Goal: Transaction & Acquisition: Purchase product/service

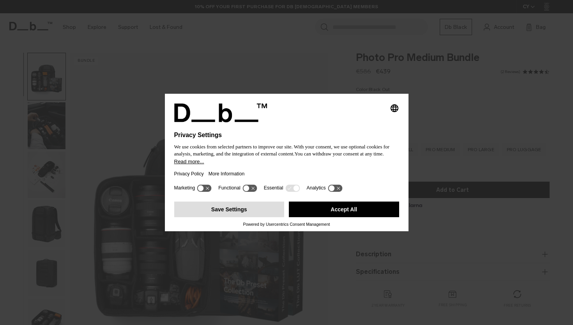
click at [259, 210] on button "Save Settings" at bounding box center [229, 209] width 110 height 16
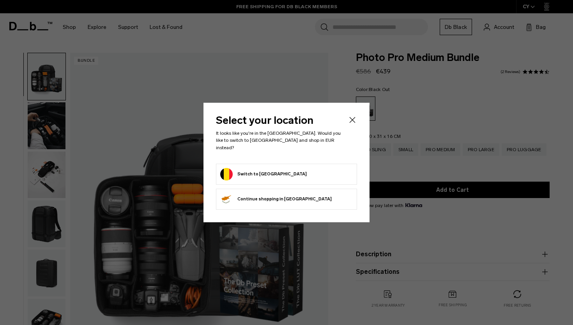
click at [270, 170] on button "Switch to [GEOGRAPHIC_DATA]" at bounding box center [263, 174] width 87 height 12
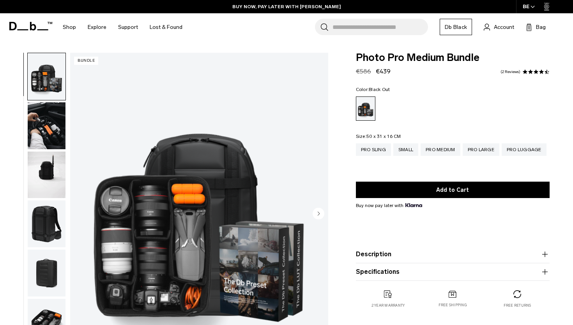
click at [47, 117] on img "button" at bounding box center [47, 125] width 38 height 47
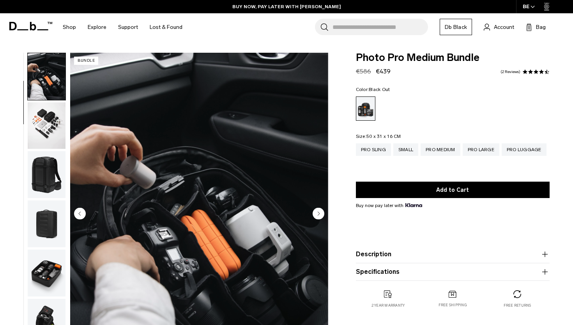
scroll to position [50, 0]
click at [48, 172] on img "button" at bounding box center [47, 174] width 38 height 47
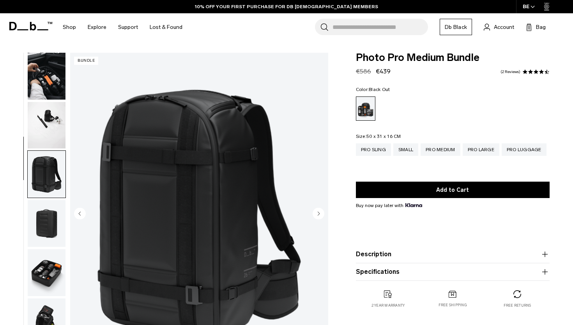
scroll to position [149, 0]
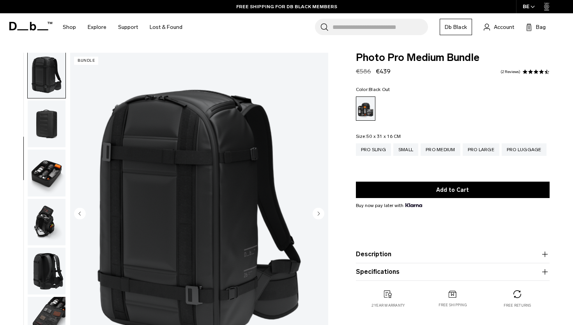
click at [51, 132] on img "button" at bounding box center [47, 123] width 38 height 47
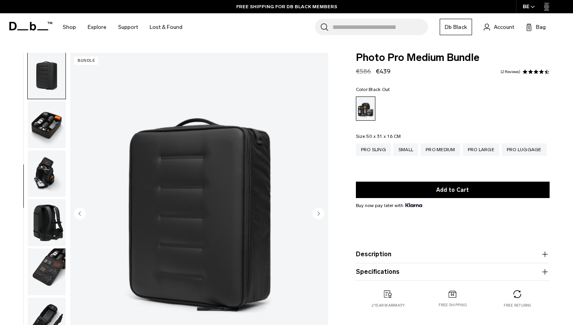
scroll to position [199, 0]
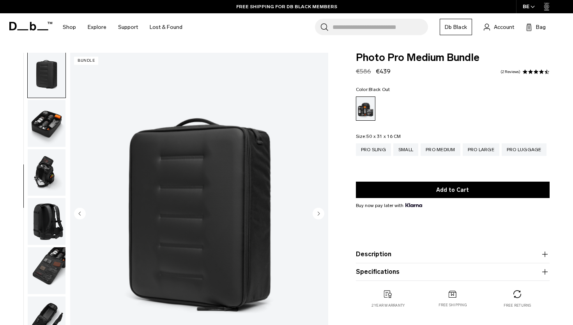
click at [54, 87] on img "button" at bounding box center [47, 74] width 38 height 47
click at [48, 137] on img "button" at bounding box center [47, 123] width 38 height 47
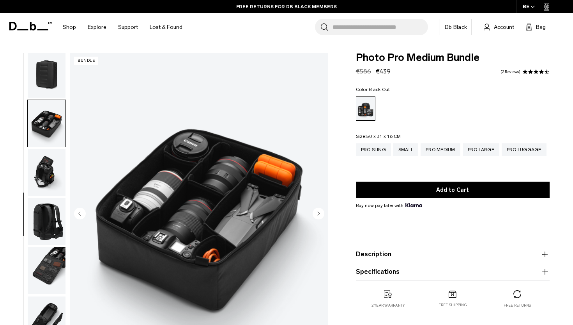
scroll to position [222, 0]
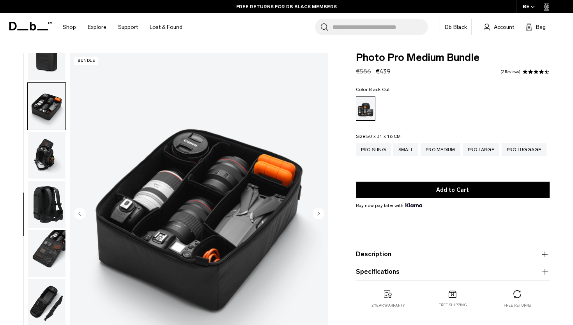
click at [45, 145] on img "button" at bounding box center [47, 155] width 38 height 47
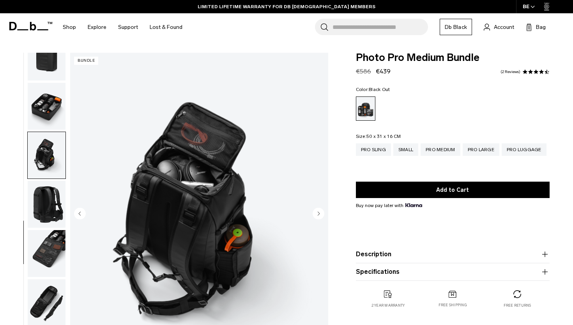
click at [46, 185] on img "button" at bounding box center [47, 204] width 38 height 47
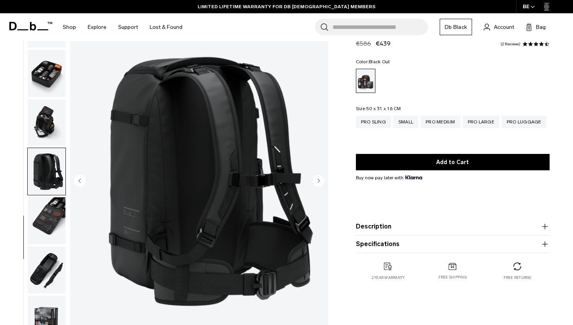
scroll to position [34, 0]
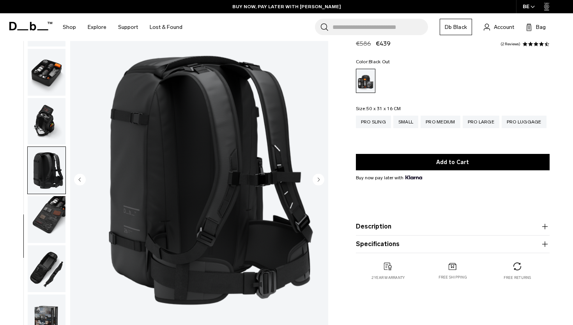
click at [48, 218] on img "button" at bounding box center [47, 219] width 38 height 47
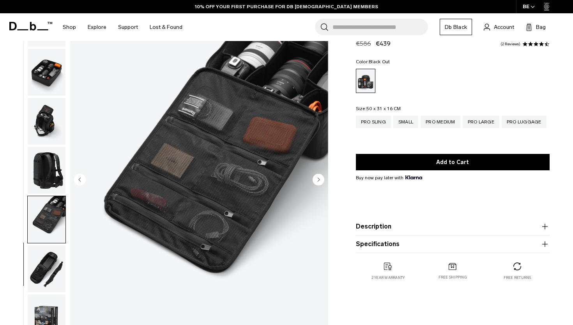
click at [50, 267] on img "button" at bounding box center [47, 268] width 38 height 47
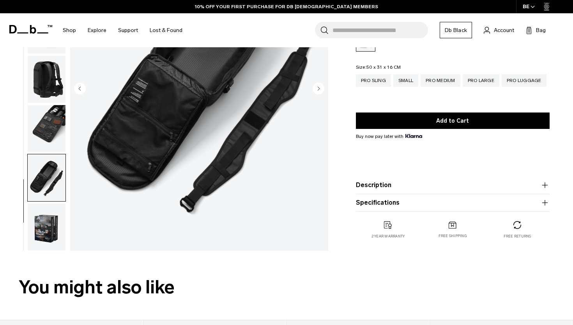
scroll to position [126, 0]
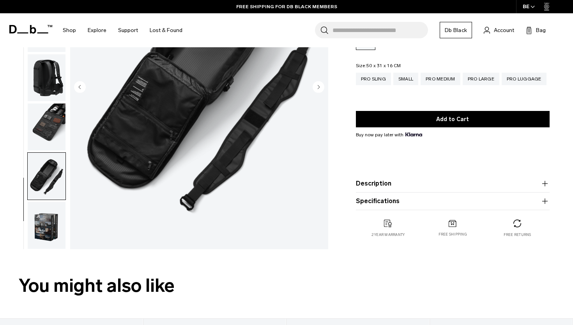
click at [49, 229] on img "button" at bounding box center [47, 225] width 38 height 47
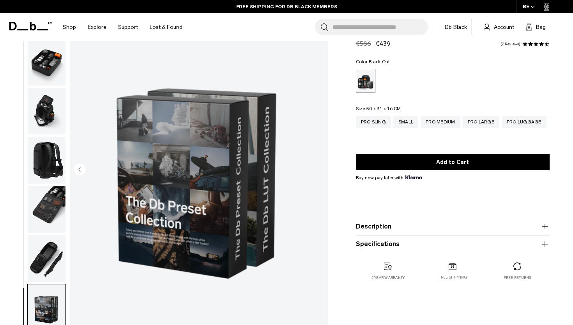
scroll to position [44, 0]
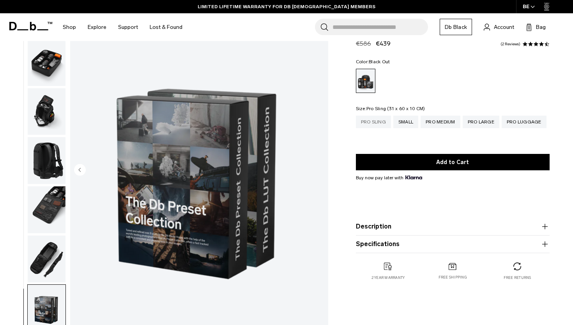
click at [381, 123] on div "Pro Sling" at bounding box center [373, 121] width 35 height 12
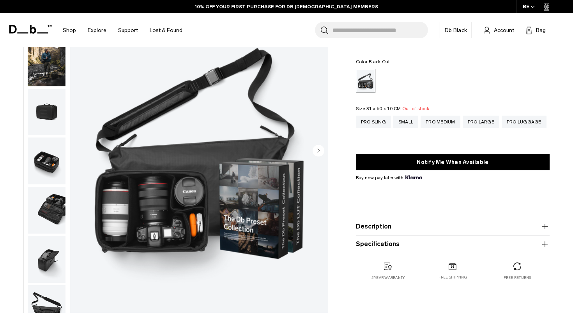
scroll to position [64, 0]
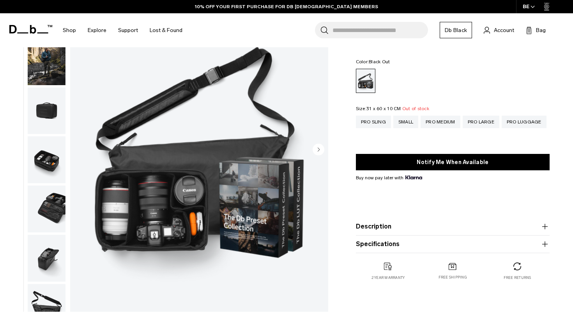
click at [519, 133] on div "Pro Sling Small Pro Medium Pro Large Pro Luggage" at bounding box center [453, 127] width 194 height 24
click at [519, 122] on div "Pro Luggage" at bounding box center [524, 121] width 45 height 12
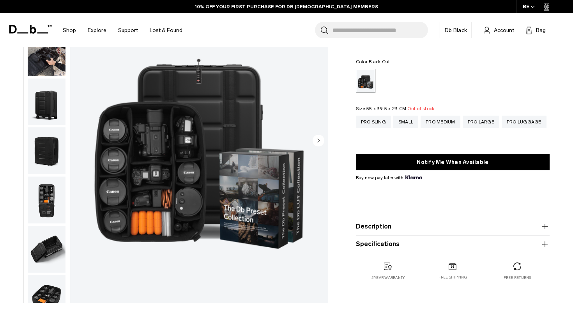
scroll to position [74, 0]
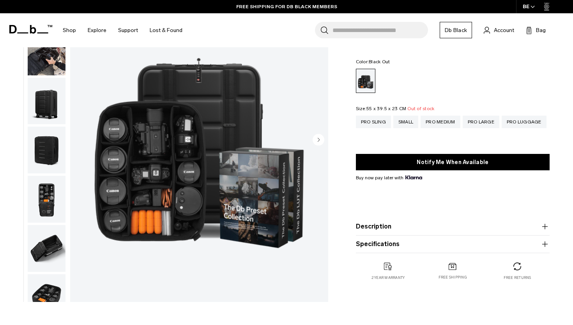
click at [50, 62] on img "button" at bounding box center [47, 51] width 38 height 47
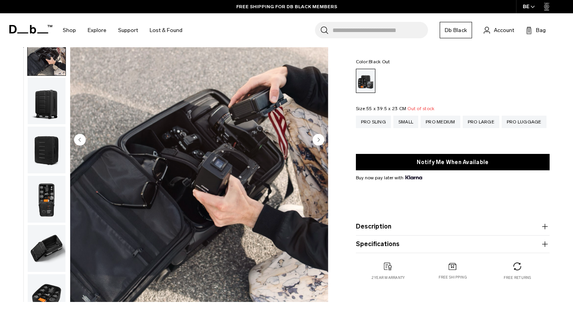
scroll to position [50, 0]
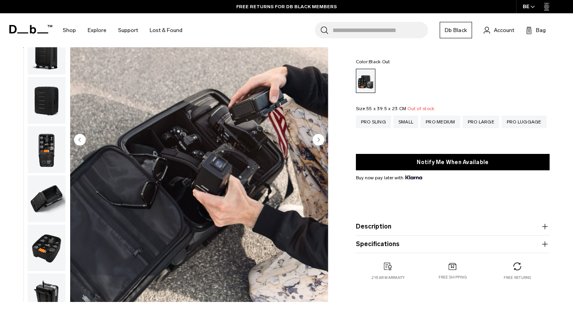
click at [50, 63] on img "button" at bounding box center [47, 51] width 38 height 47
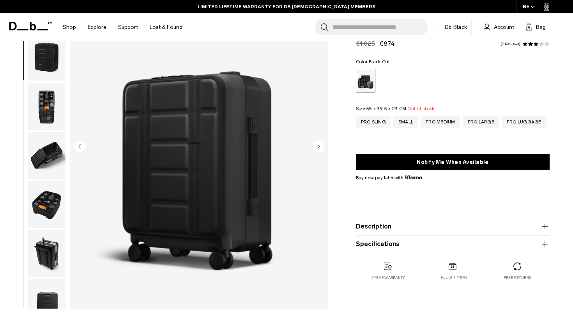
scroll to position [66, 0]
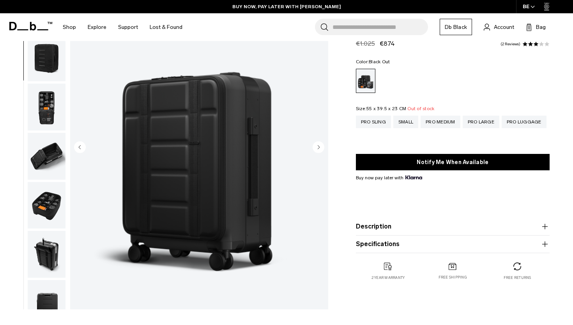
click at [41, 104] on img "button" at bounding box center [47, 106] width 38 height 47
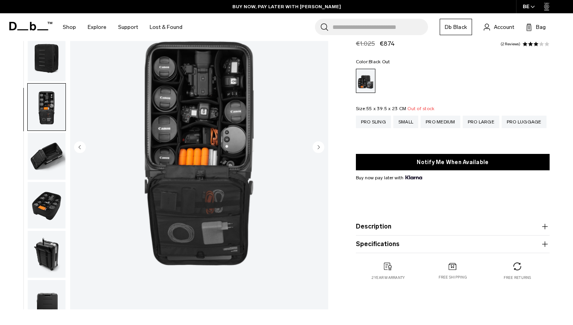
scroll to position [199, 0]
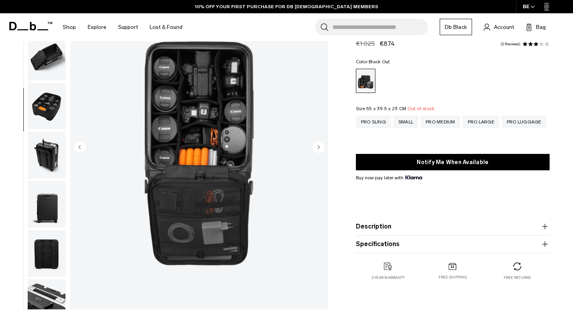
click at [41, 104] on img "button" at bounding box center [47, 106] width 38 height 47
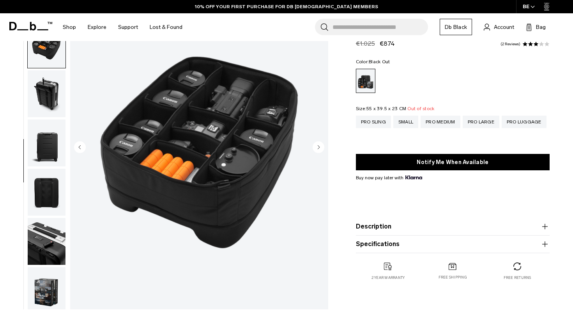
scroll to position [271, 0]
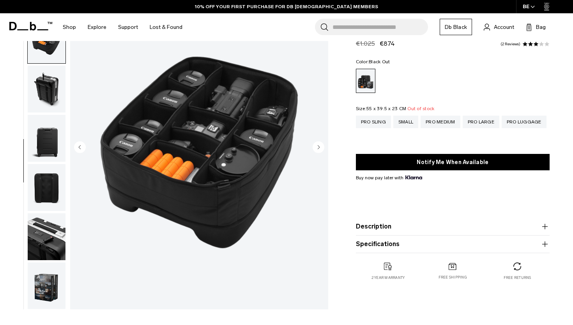
click at [44, 93] on img "button" at bounding box center [47, 89] width 38 height 47
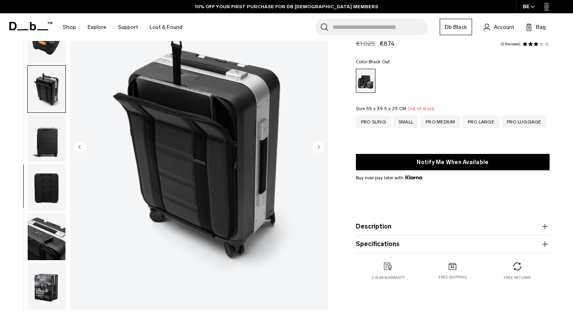
click at [44, 93] on img "button" at bounding box center [47, 89] width 38 height 47
click at [43, 137] on img "button" at bounding box center [47, 138] width 38 height 47
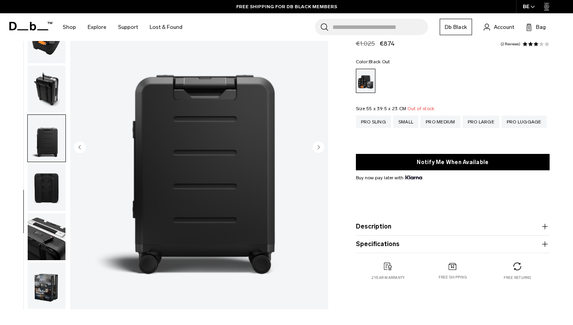
click at [44, 190] on img "button" at bounding box center [47, 187] width 38 height 47
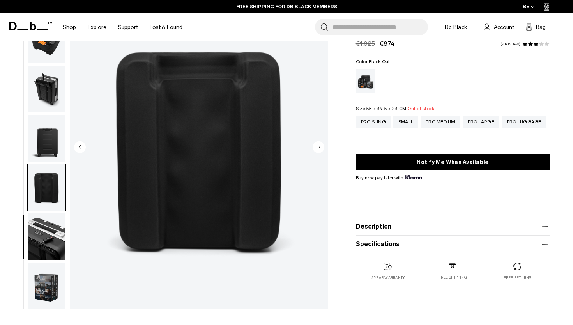
click at [46, 237] on img "button" at bounding box center [47, 236] width 38 height 47
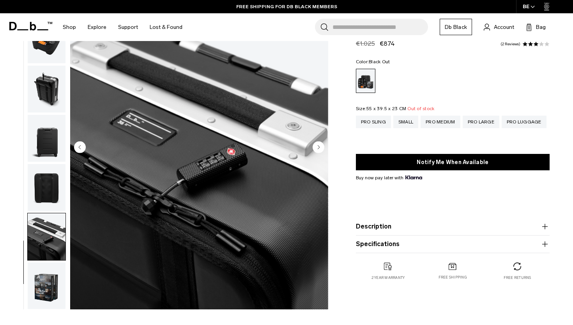
click at [43, 289] on img "button" at bounding box center [47, 285] width 38 height 47
